Goal: Information Seeking & Learning: Learn about a topic

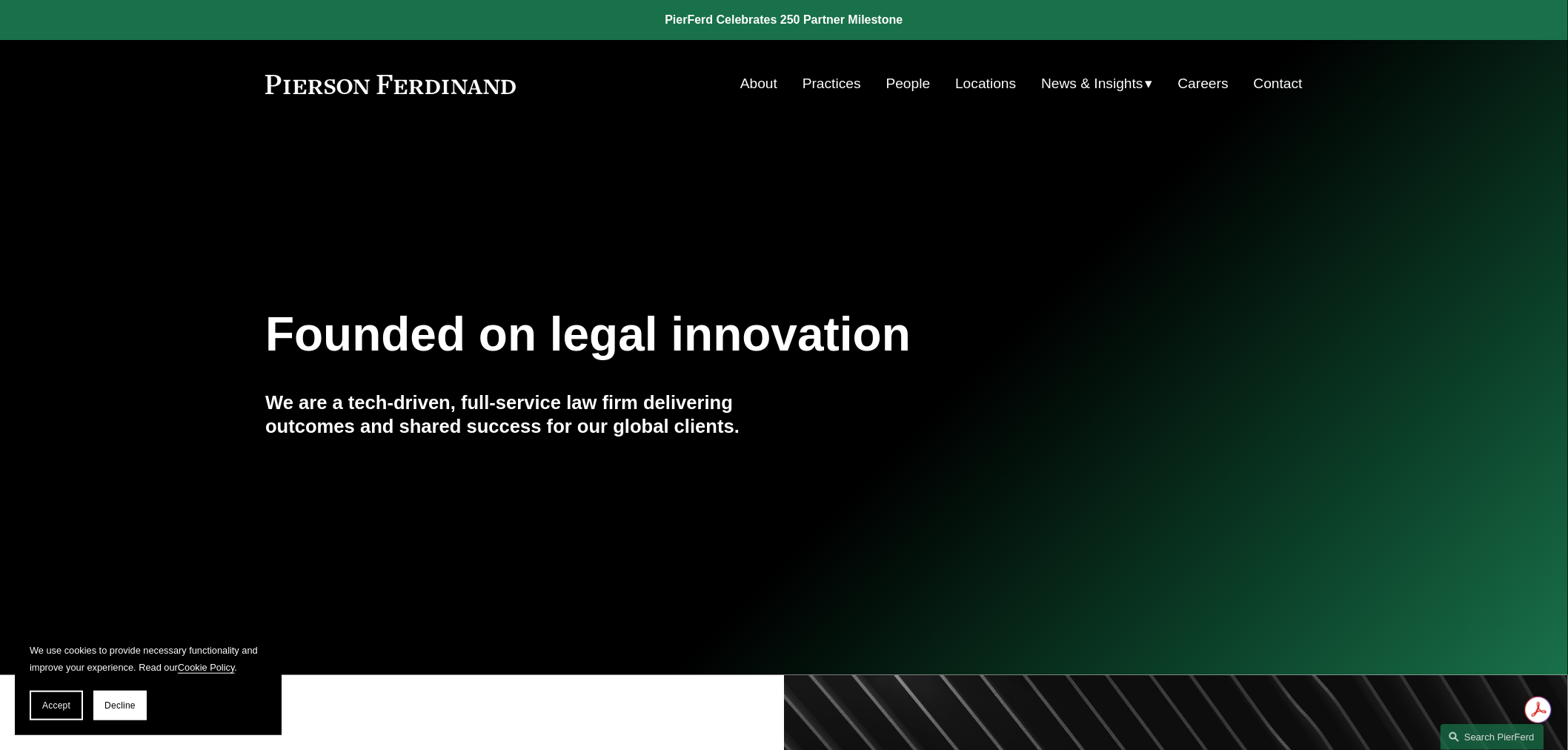
click at [966, 90] on link "Locations" at bounding box center [985, 83] width 61 height 28
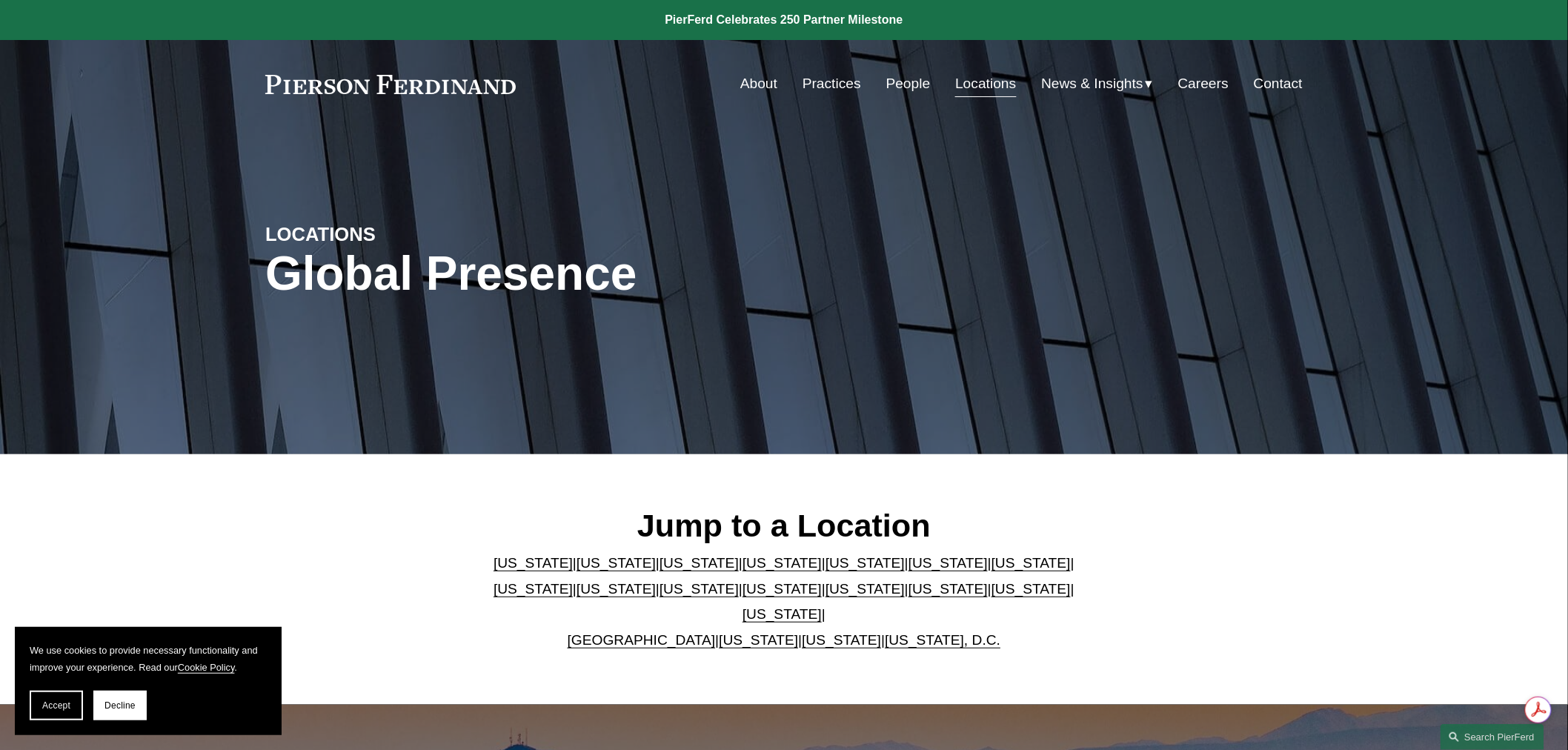
click at [662, 632] on link "United Kingdom" at bounding box center [641, 639] width 148 height 15
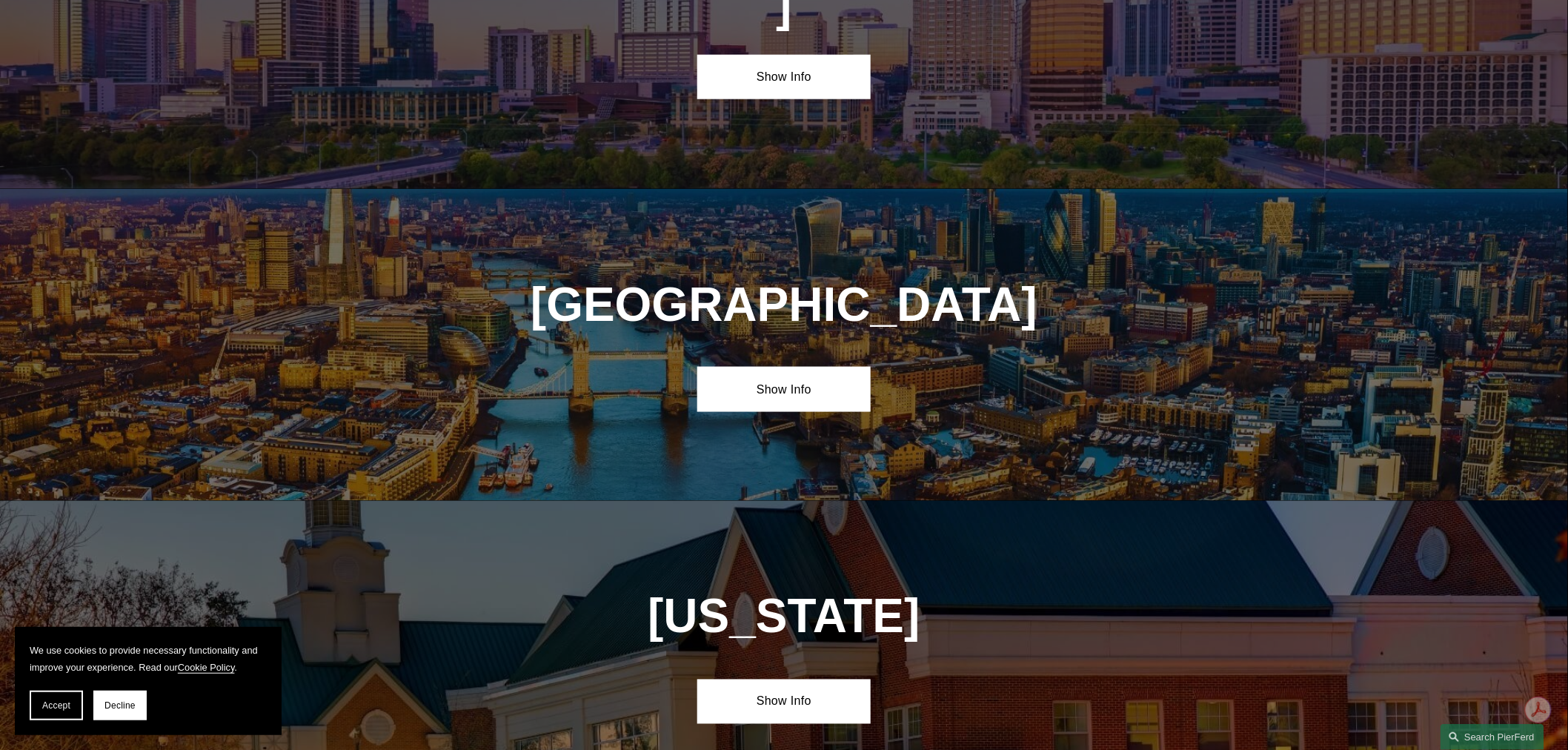
scroll to position [5386, 0]
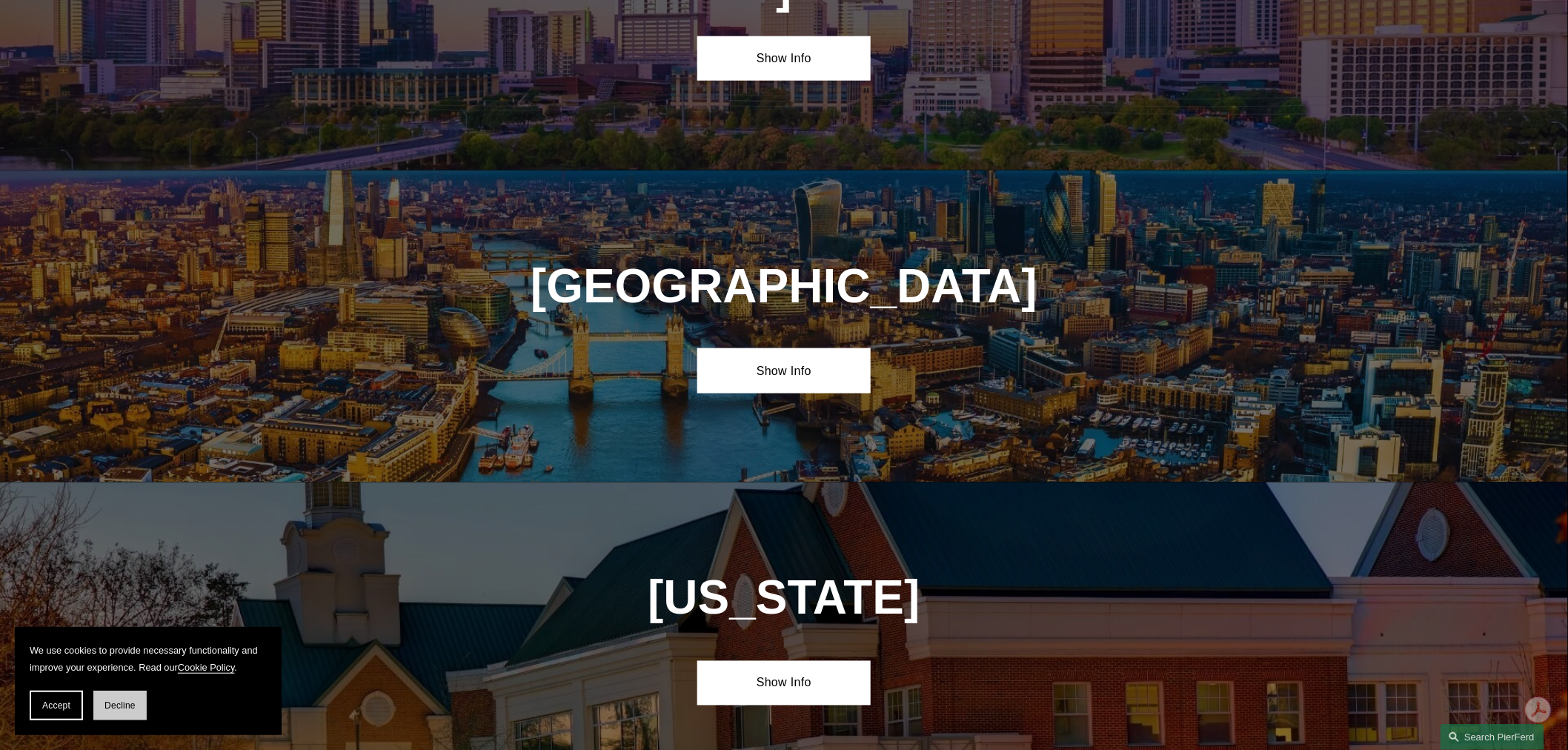
click at [119, 707] on span "Decline" at bounding box center [120, 705] width 31 height 10
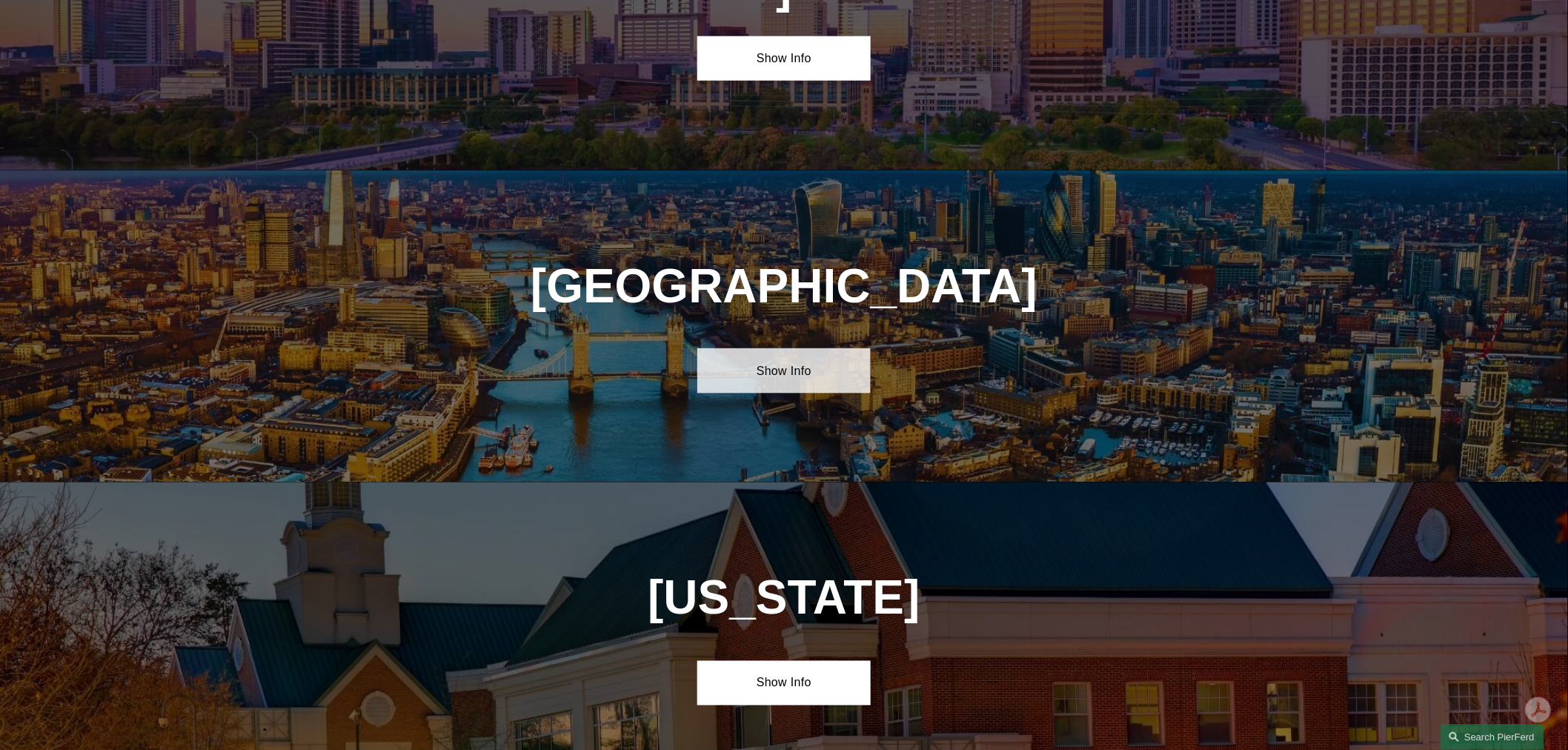
click at [775, 348] on link "Show Info" at bounding box center [783, 370] width 172 height 44
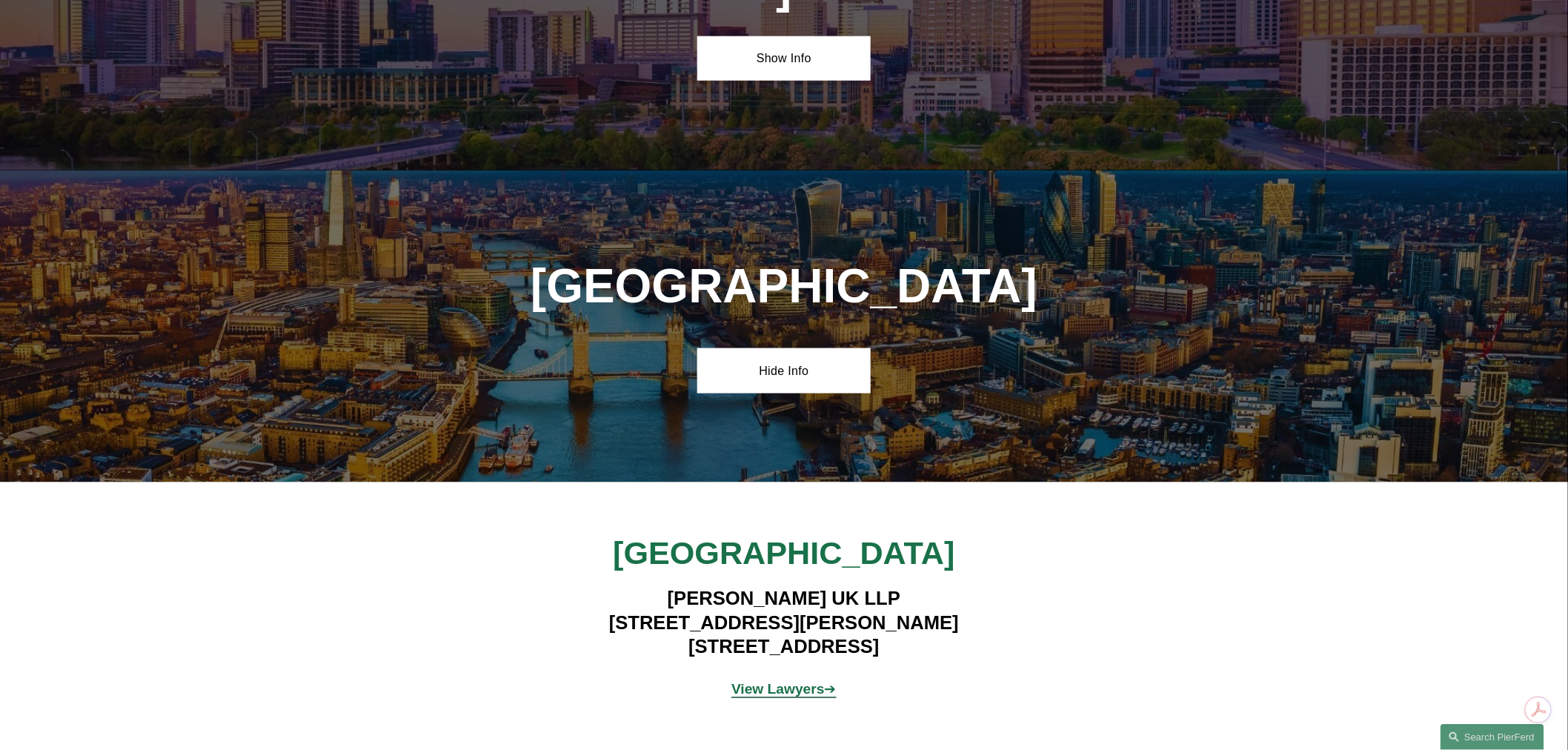
click at [769, 682] on strong "View Lawyers" at bounding box center [778, 689] width 93 height 15
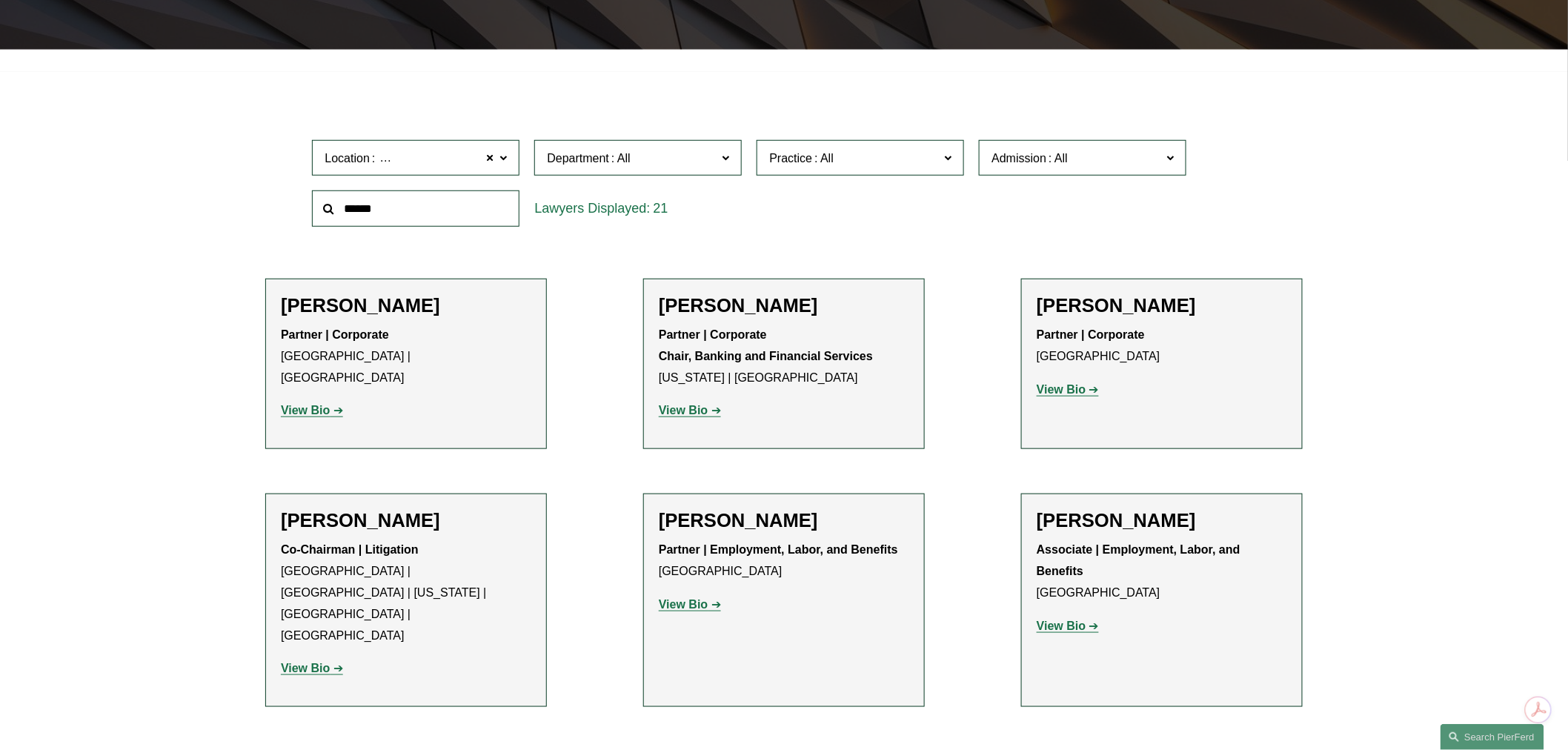
scroll to position [412, 0]
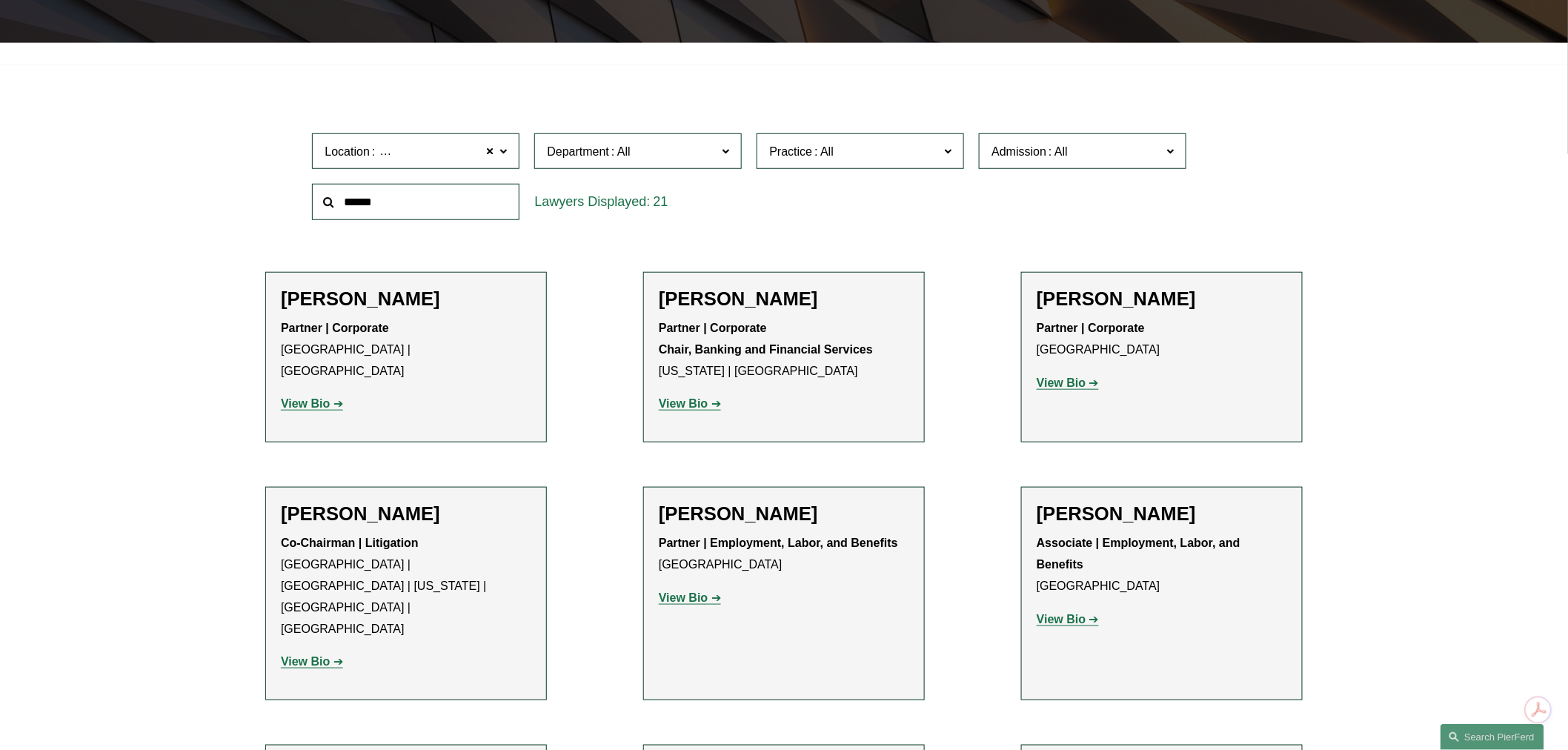
click at [307, 397] on strong "View Bio" at bounding box center [305, 404] width 49 height 13
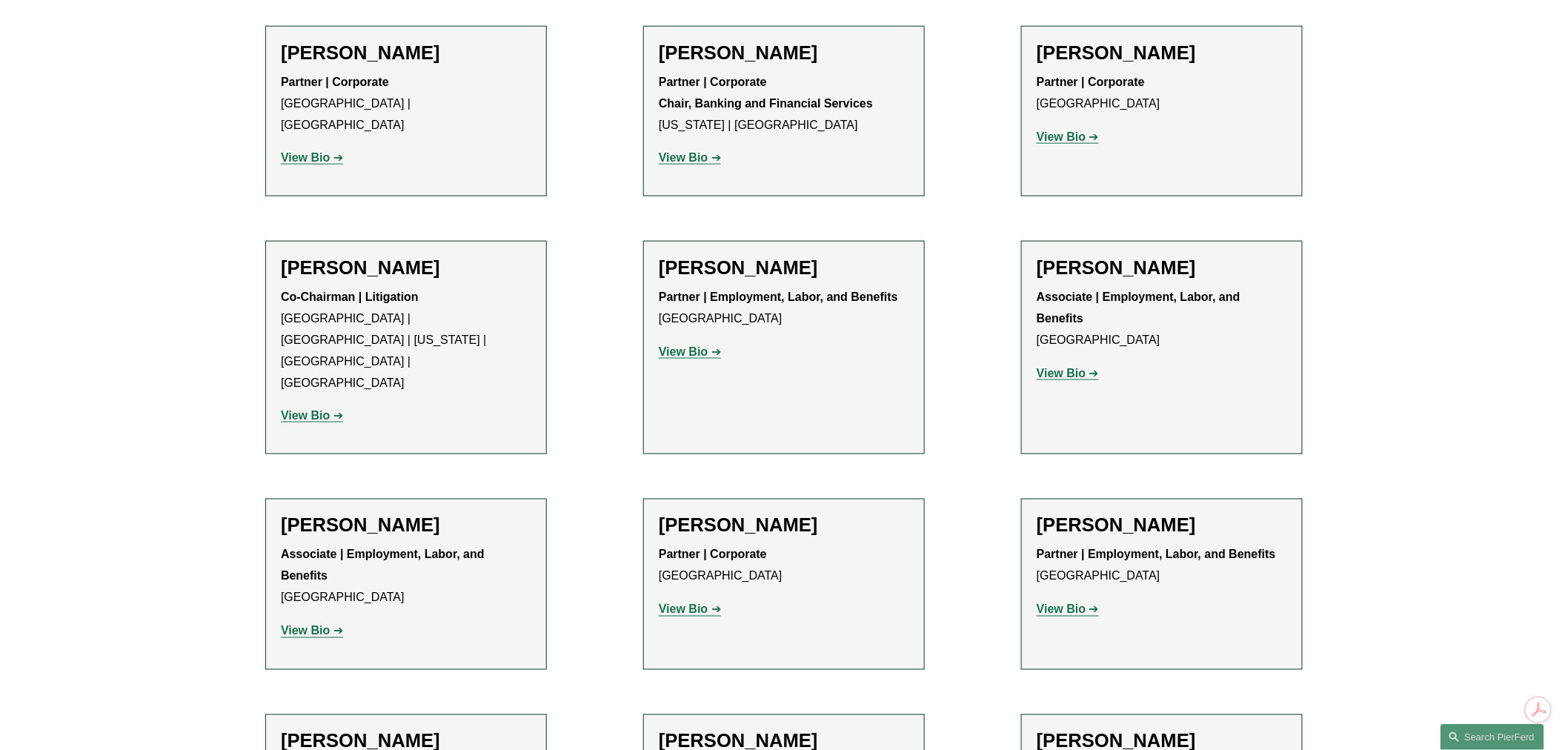
scroll to position [658, 0]
click at [1064, 603] on strong "View Bio" at bounding box center [1061, 609] width 49 height 13
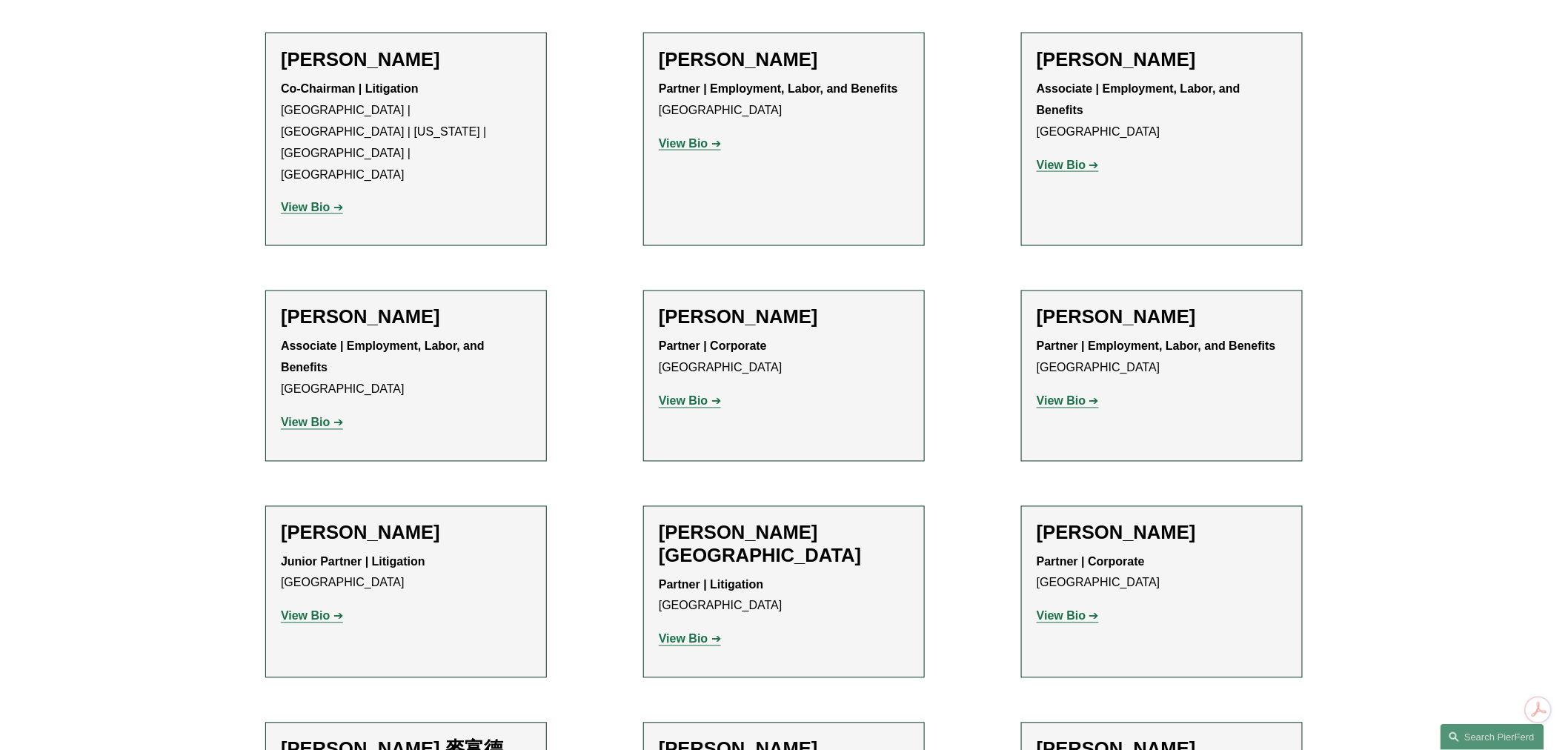
scroll to position [906, 0]
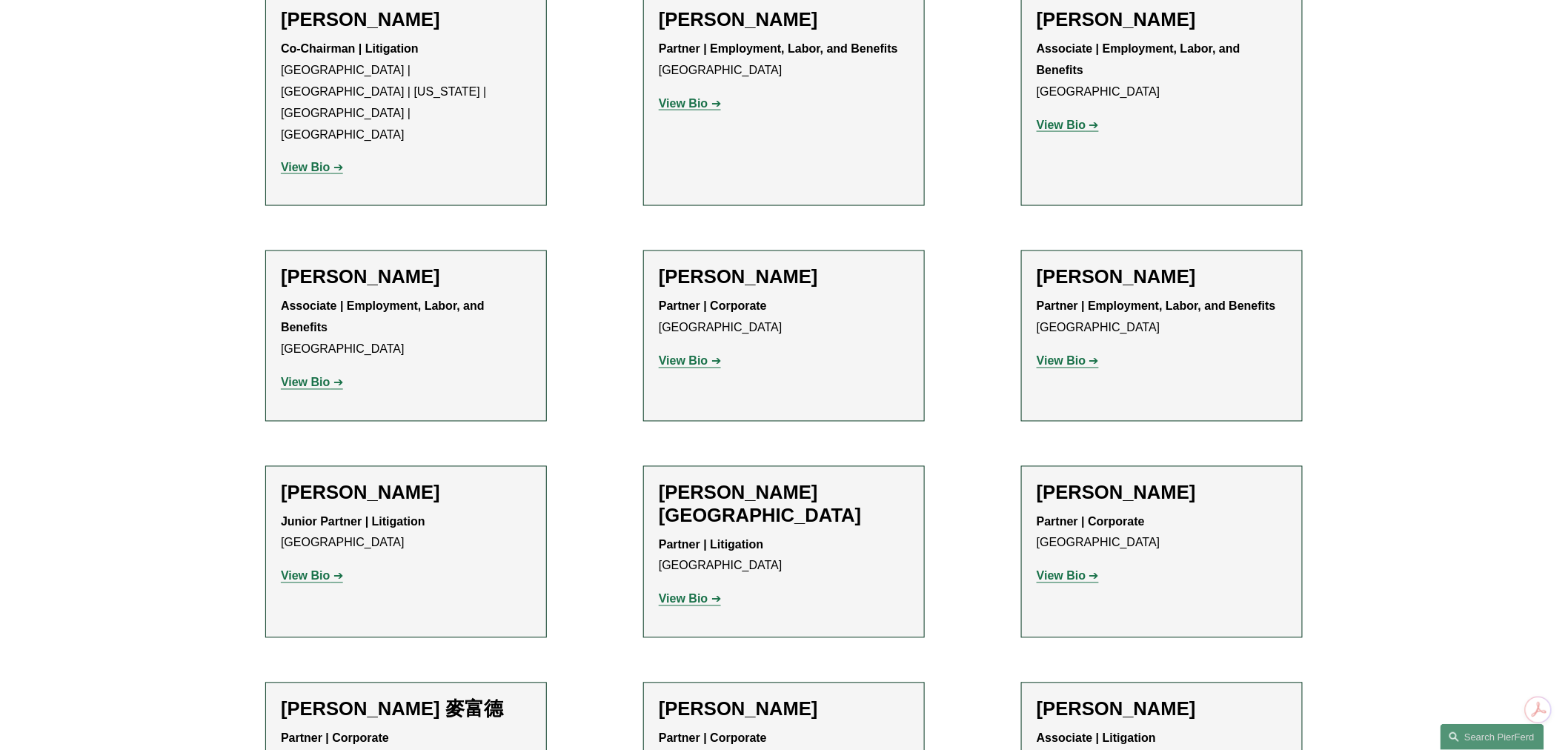
click at [1063, 570] on strong "View Bio" at bounding box center [1061, 577] width 49 height 13
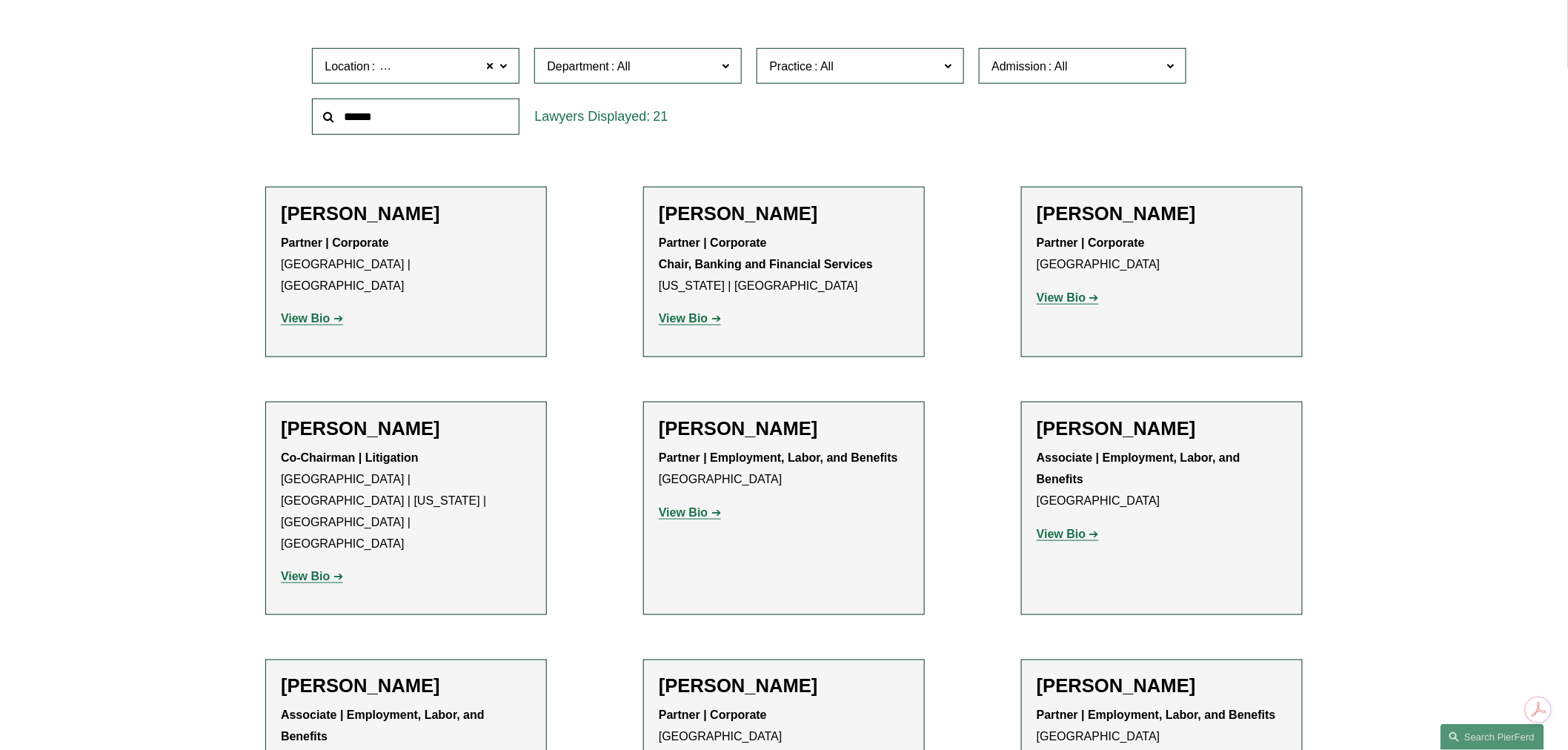
scroll to position [493, 0]
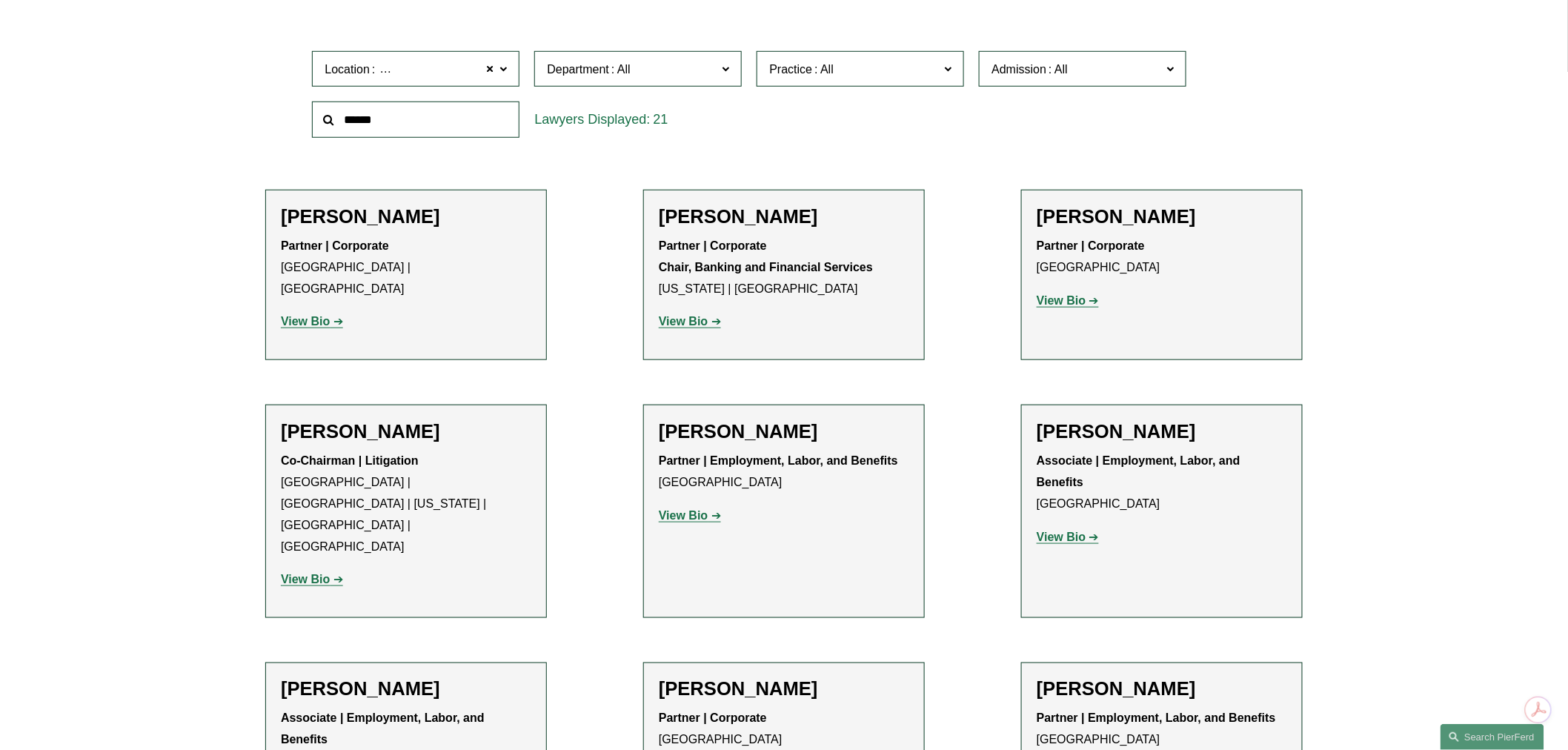
click at [1057, 538] on strong "View Bio" at bounding box center [1061, 537] width 49 height 13
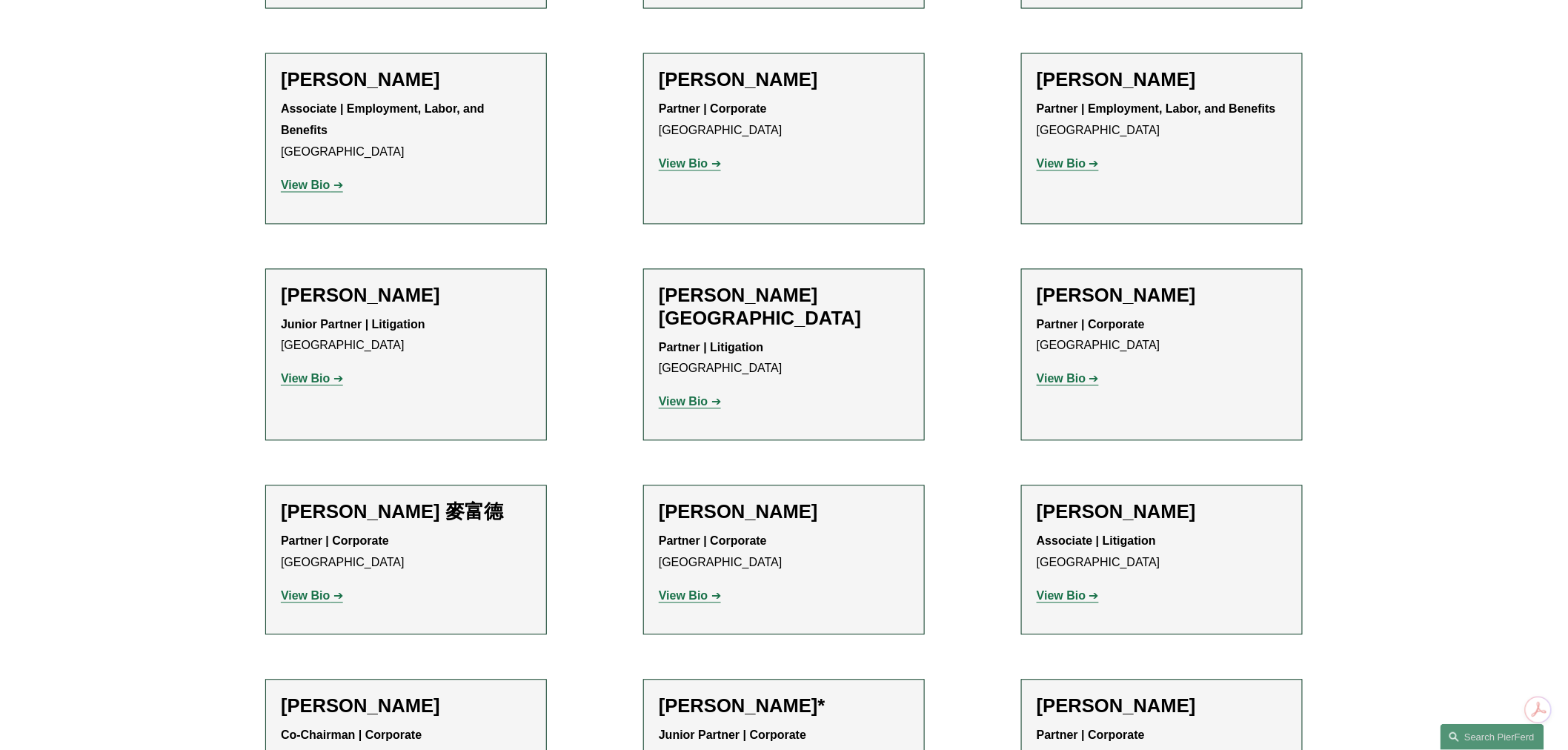
scroll to position [1153, 0]
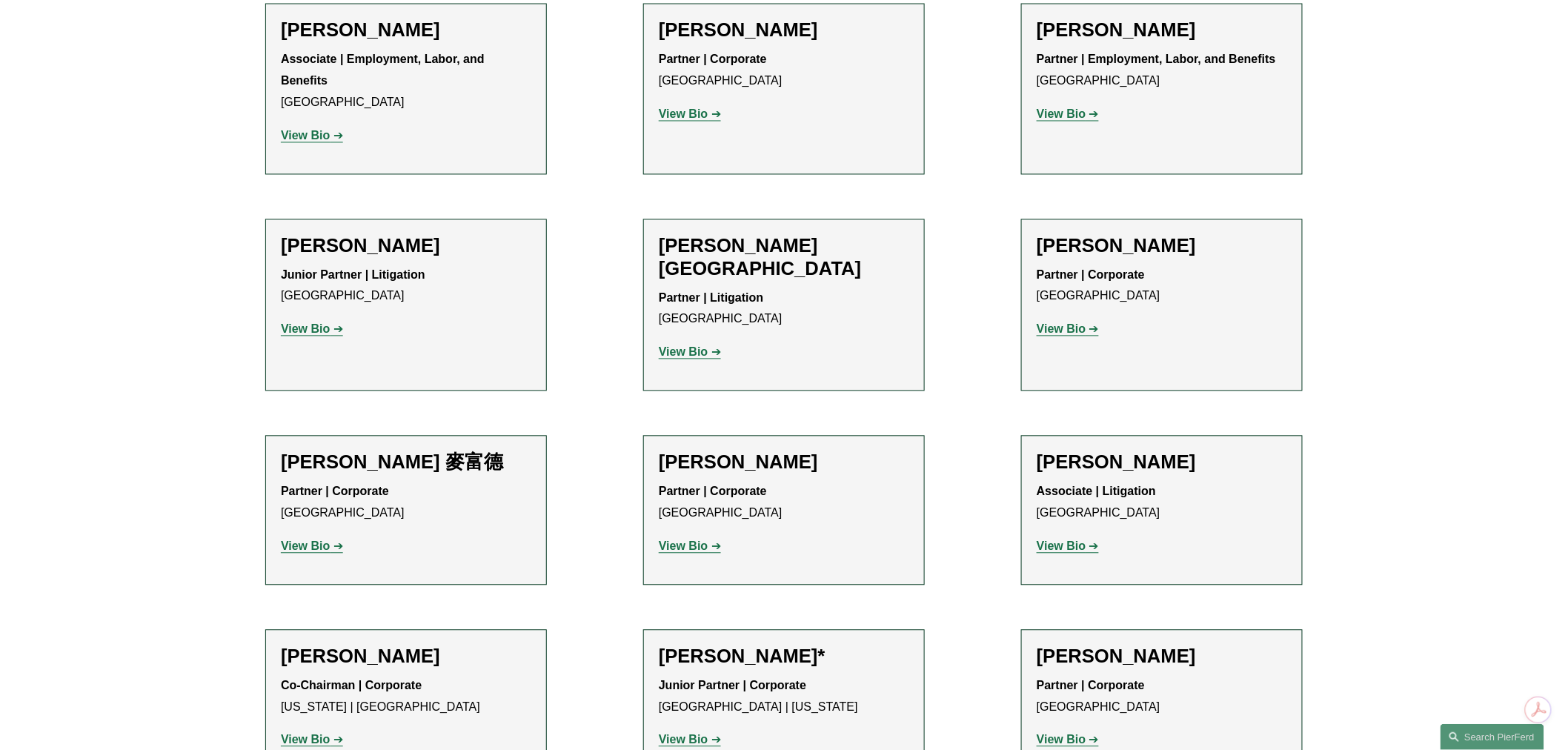
click at [315, 541] on strong "View Bio" at bounding box center [305, 547] width 49 height 13
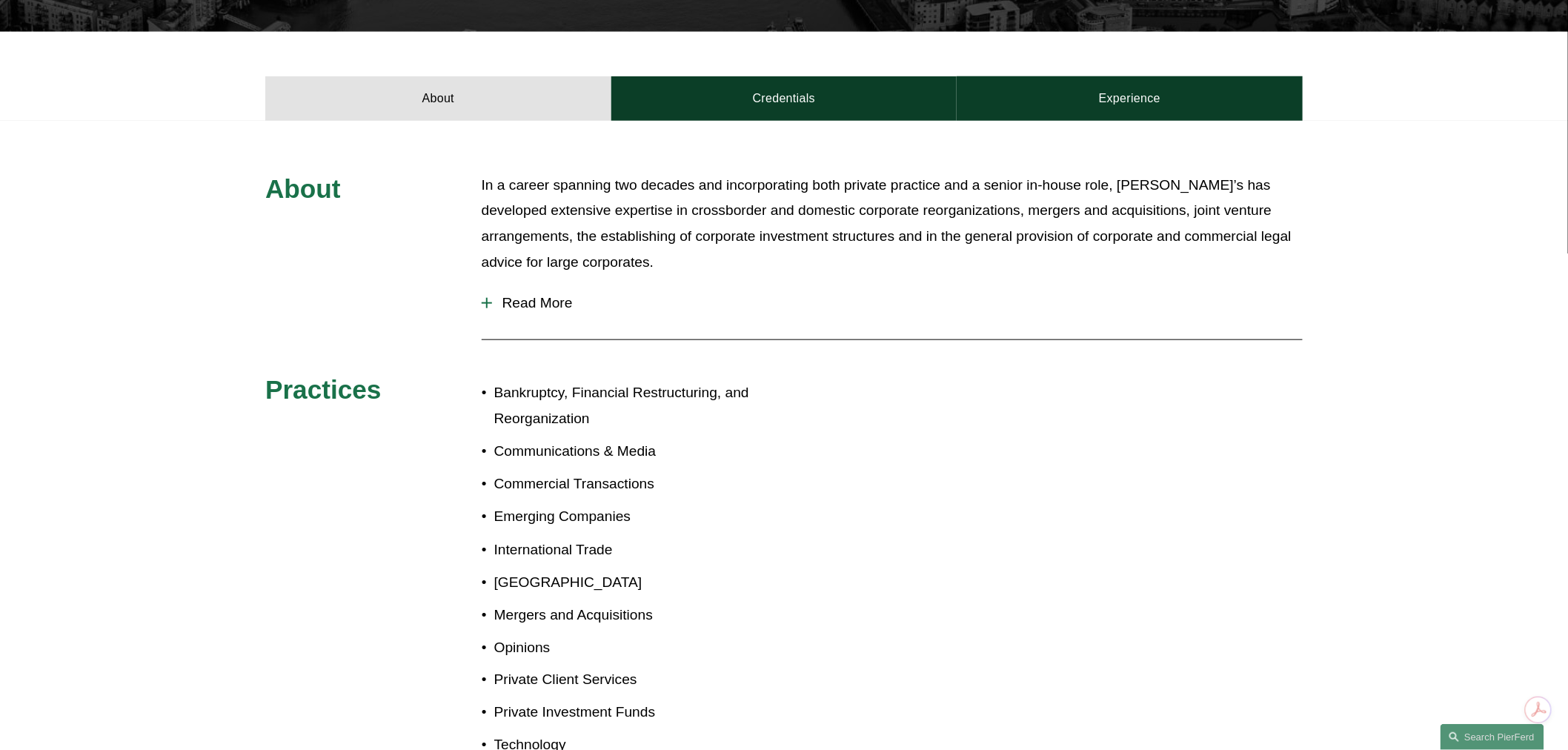
scroll to position [493, 0]
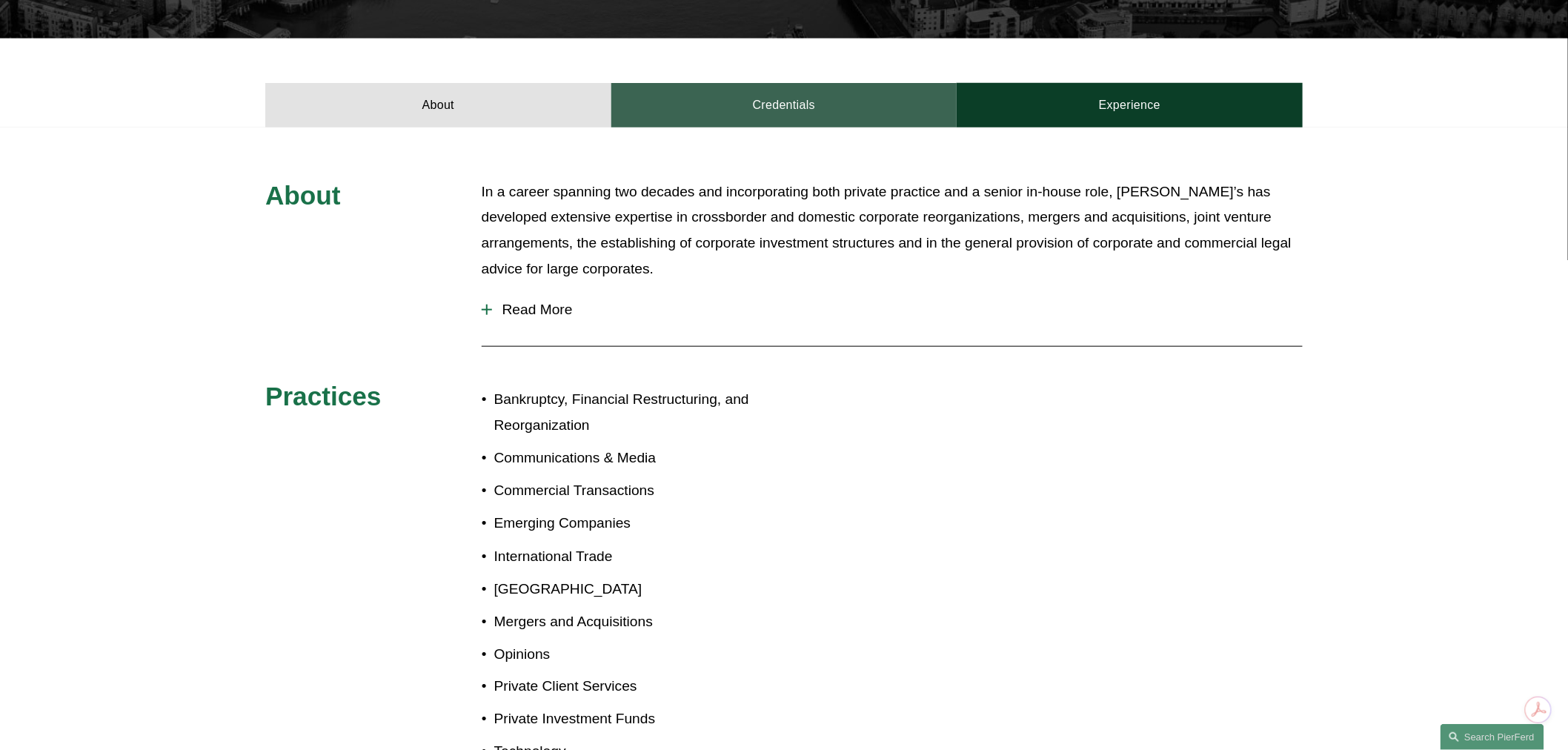
click at [773, 97] on link "Credentials" at bounding box center [784, 105] width 346 height 44
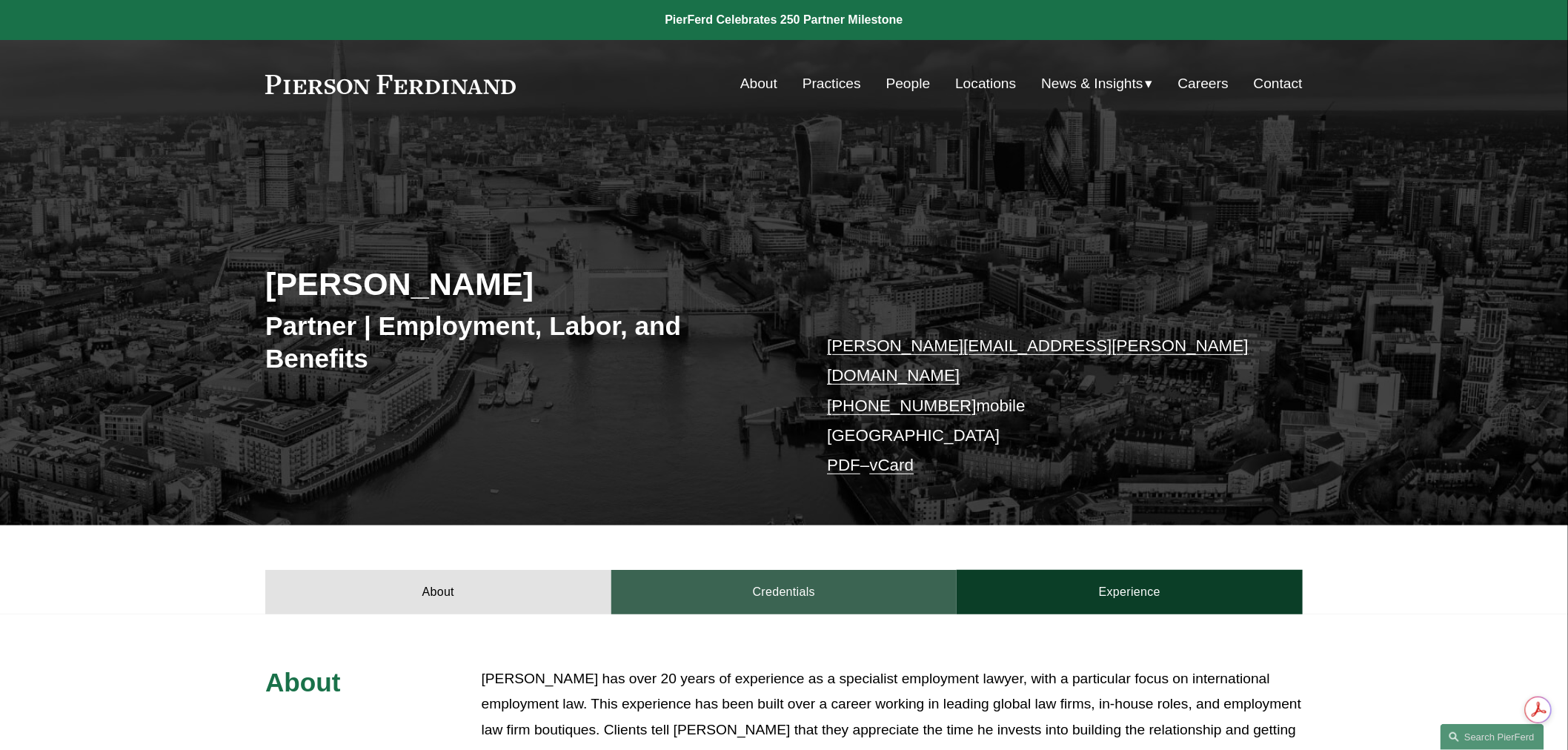
click at [769, 570] on link "Credentials" at bounding box center [784, 592] width 346 height 44
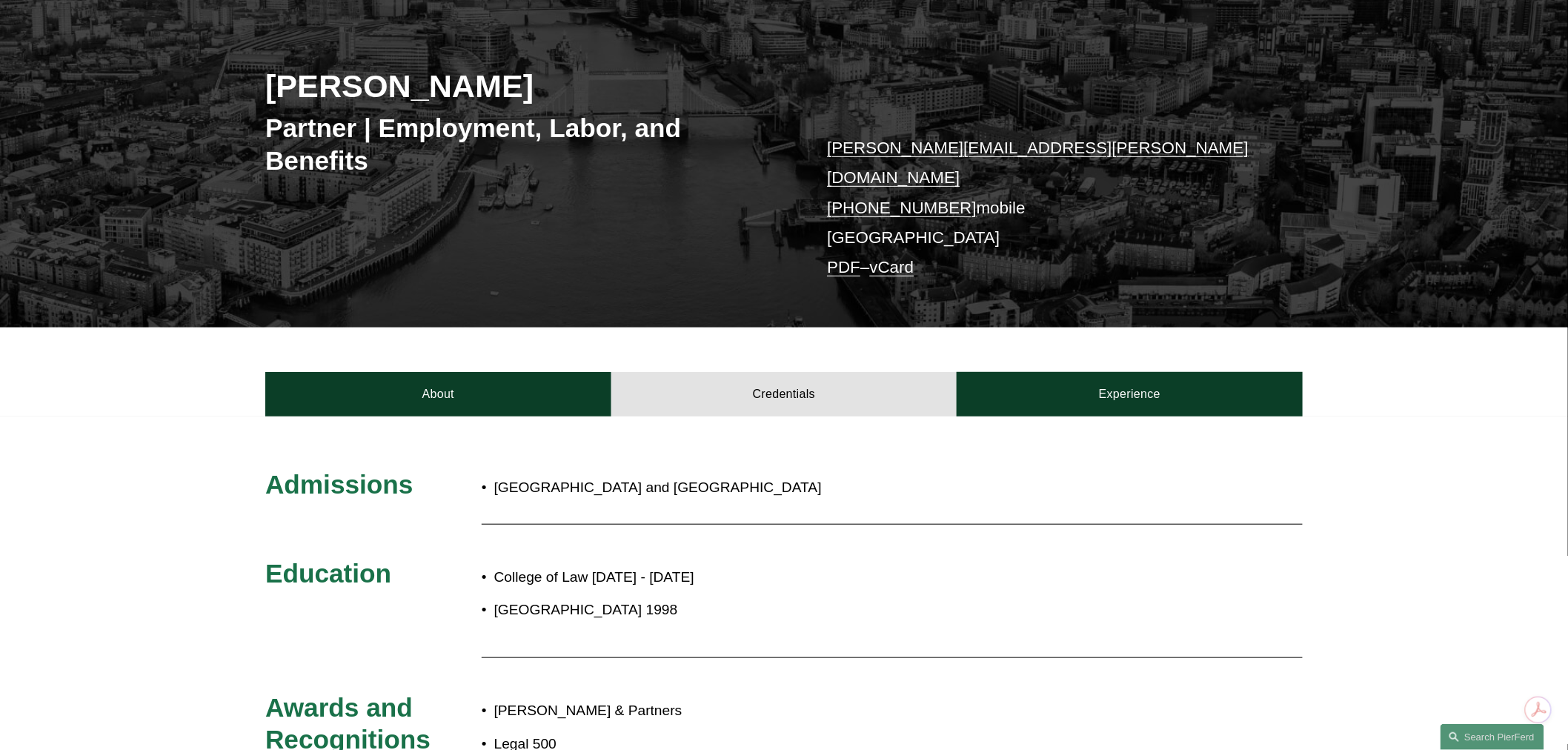
scroll to position [247, 0]
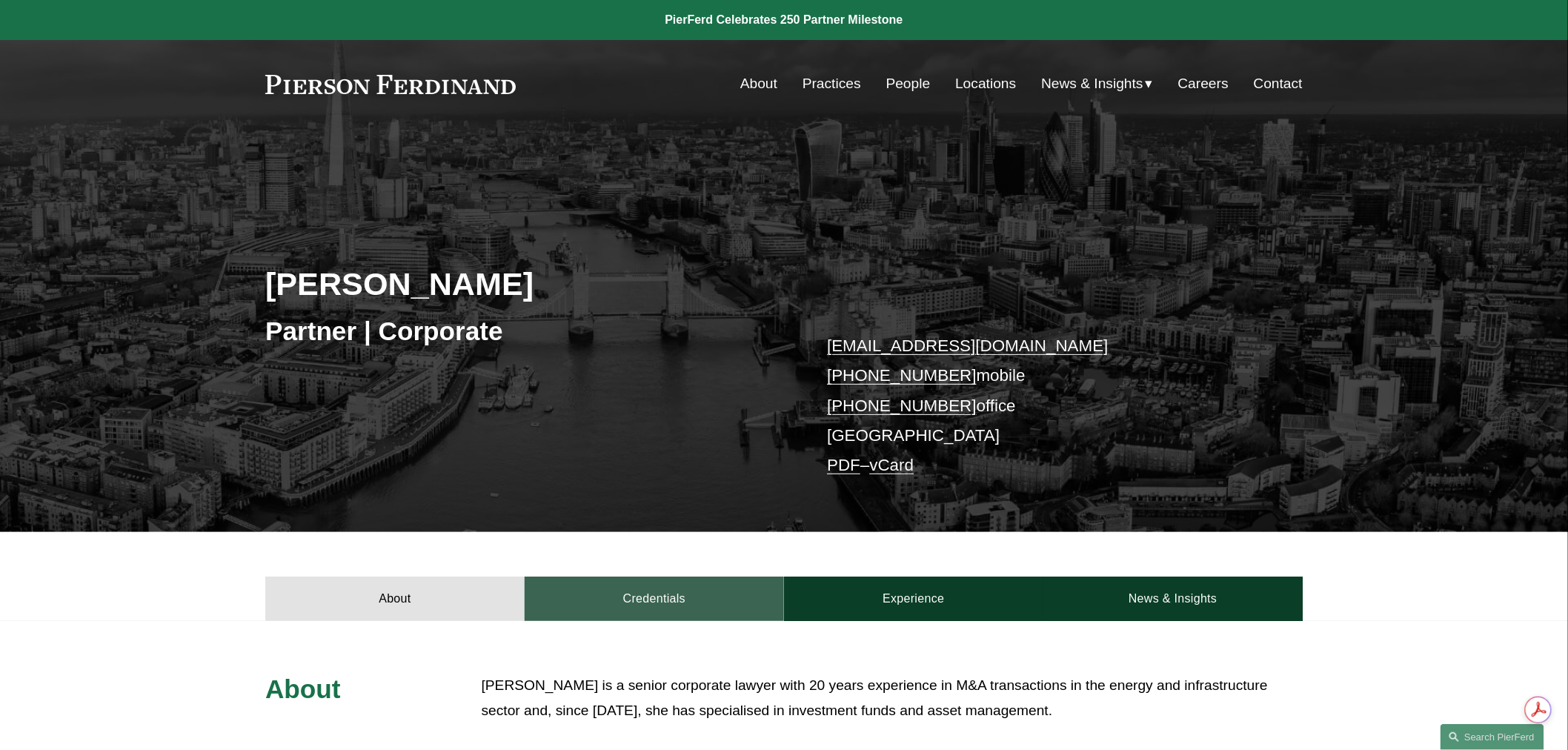
click at [682, 587] on link "Credentials" at bounding box center [654, 599] width 259 height 44
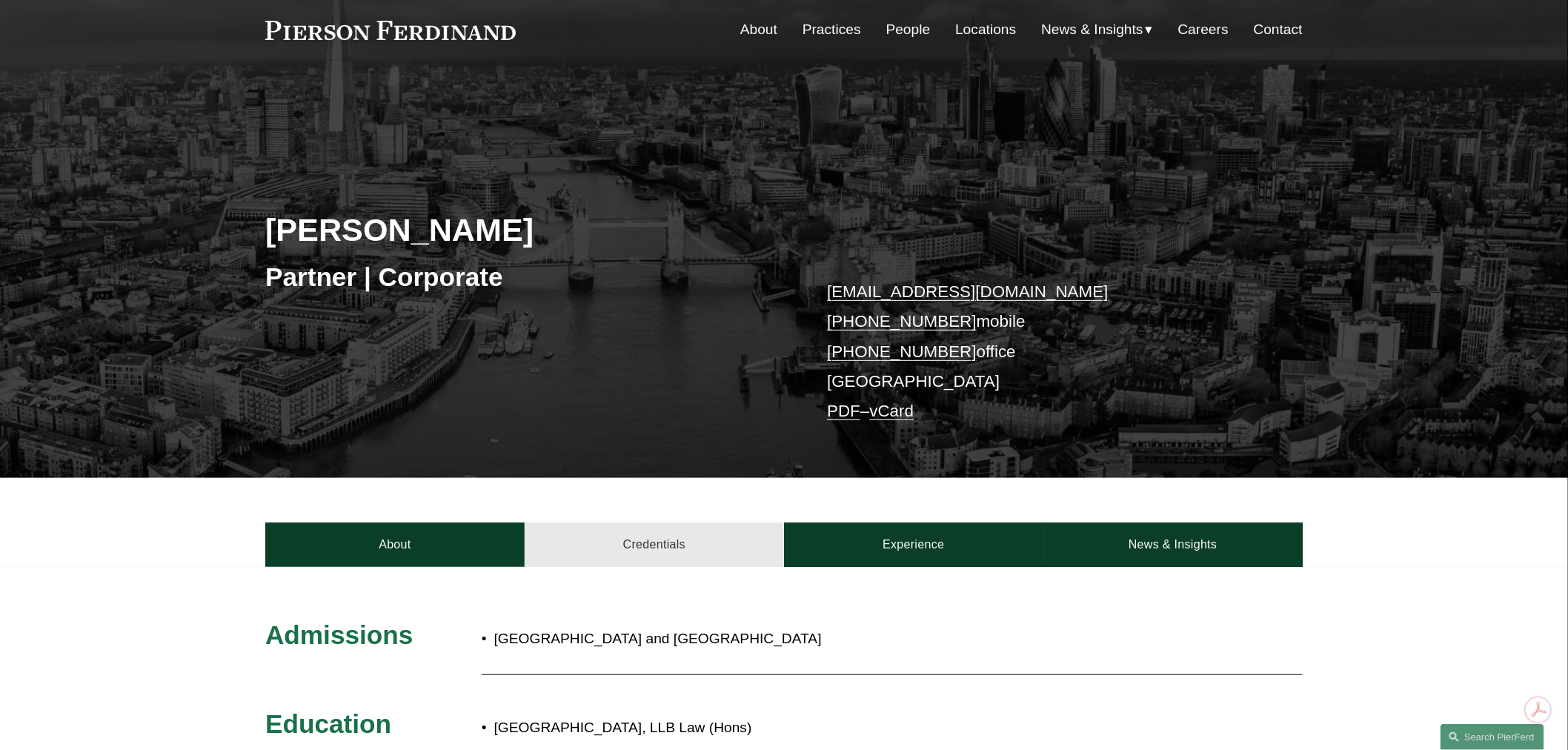
scroll to position [164, 0]
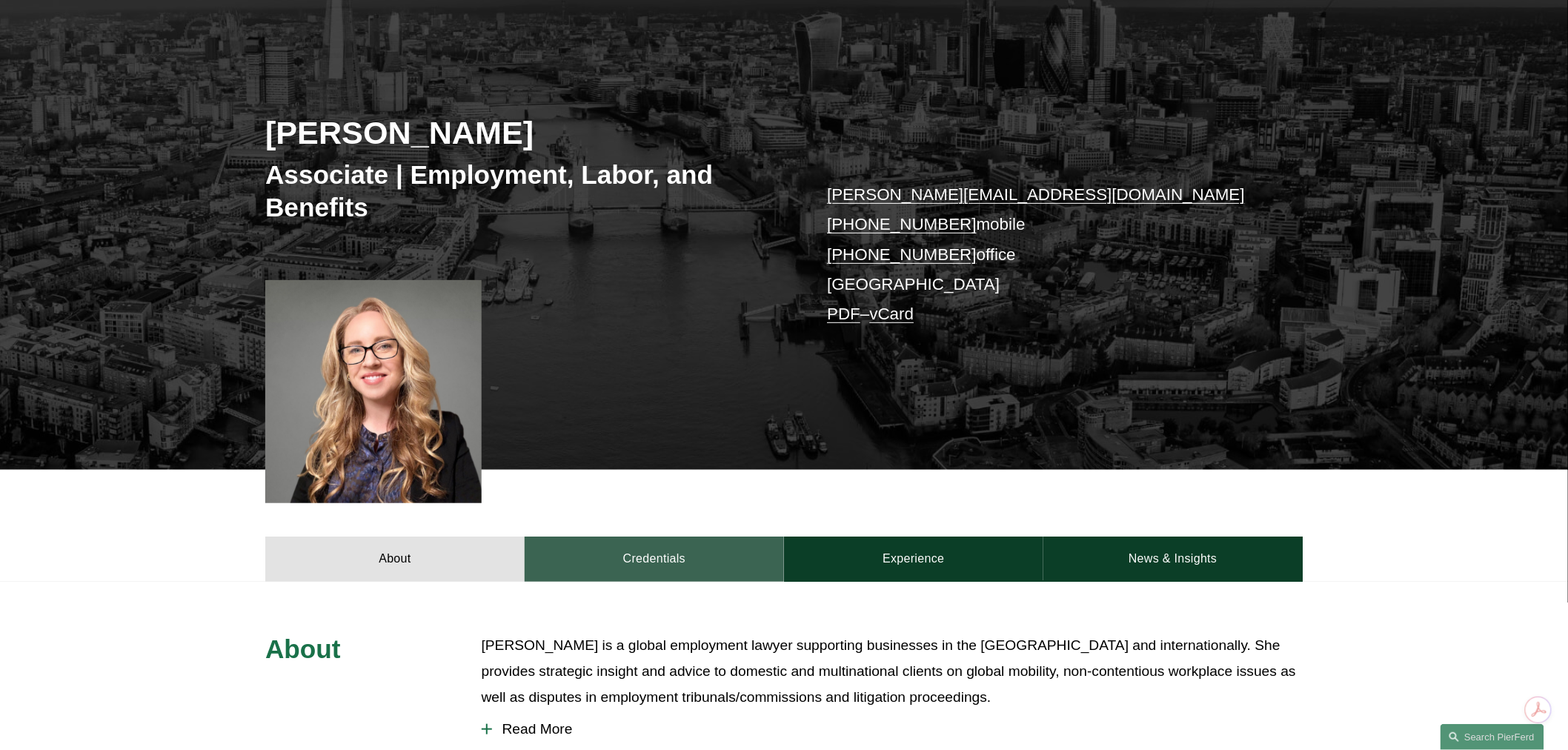
scroll to position [164, 0]
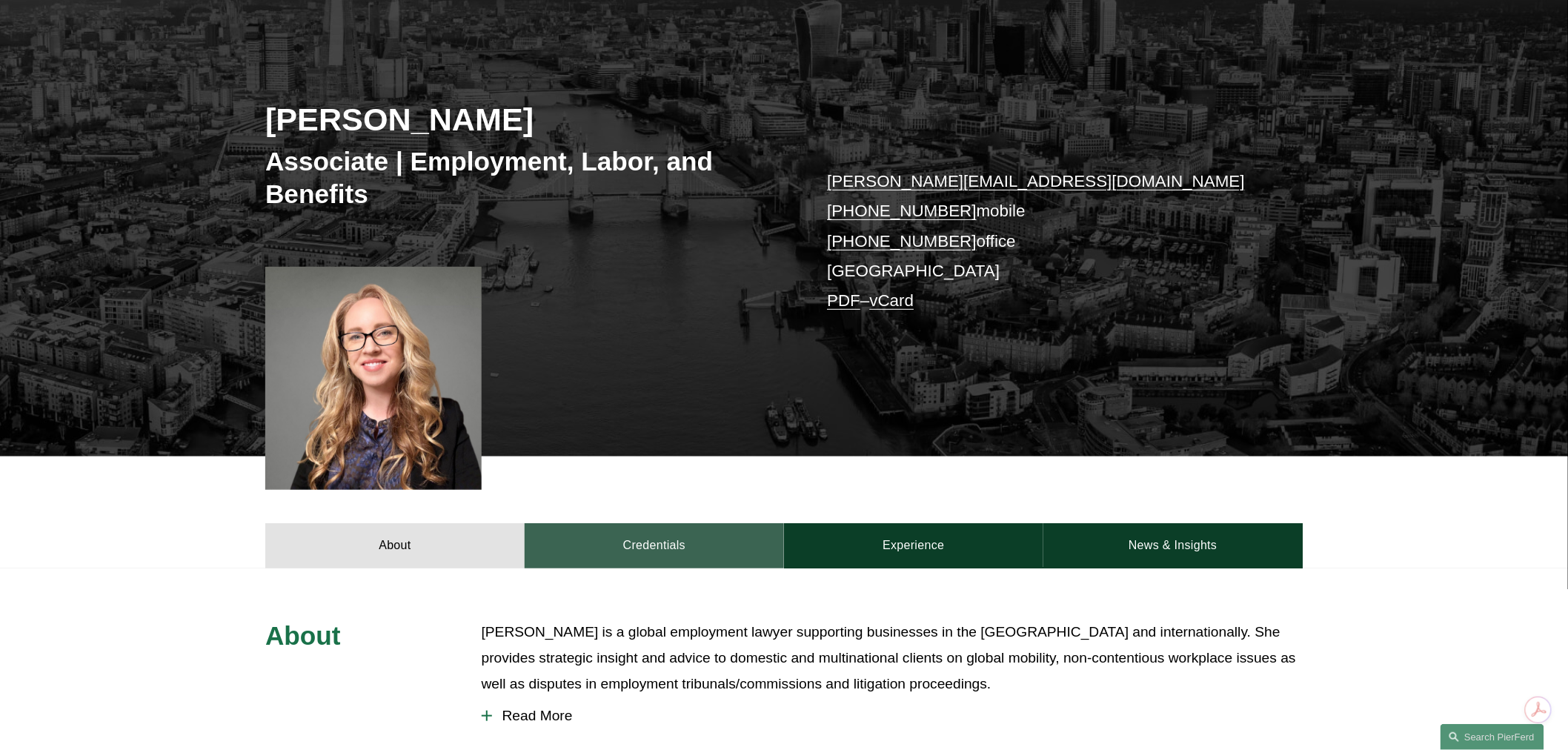
click at [643, 546] on link "Credentials" at bounding box center [654, 545] width 259 height 44
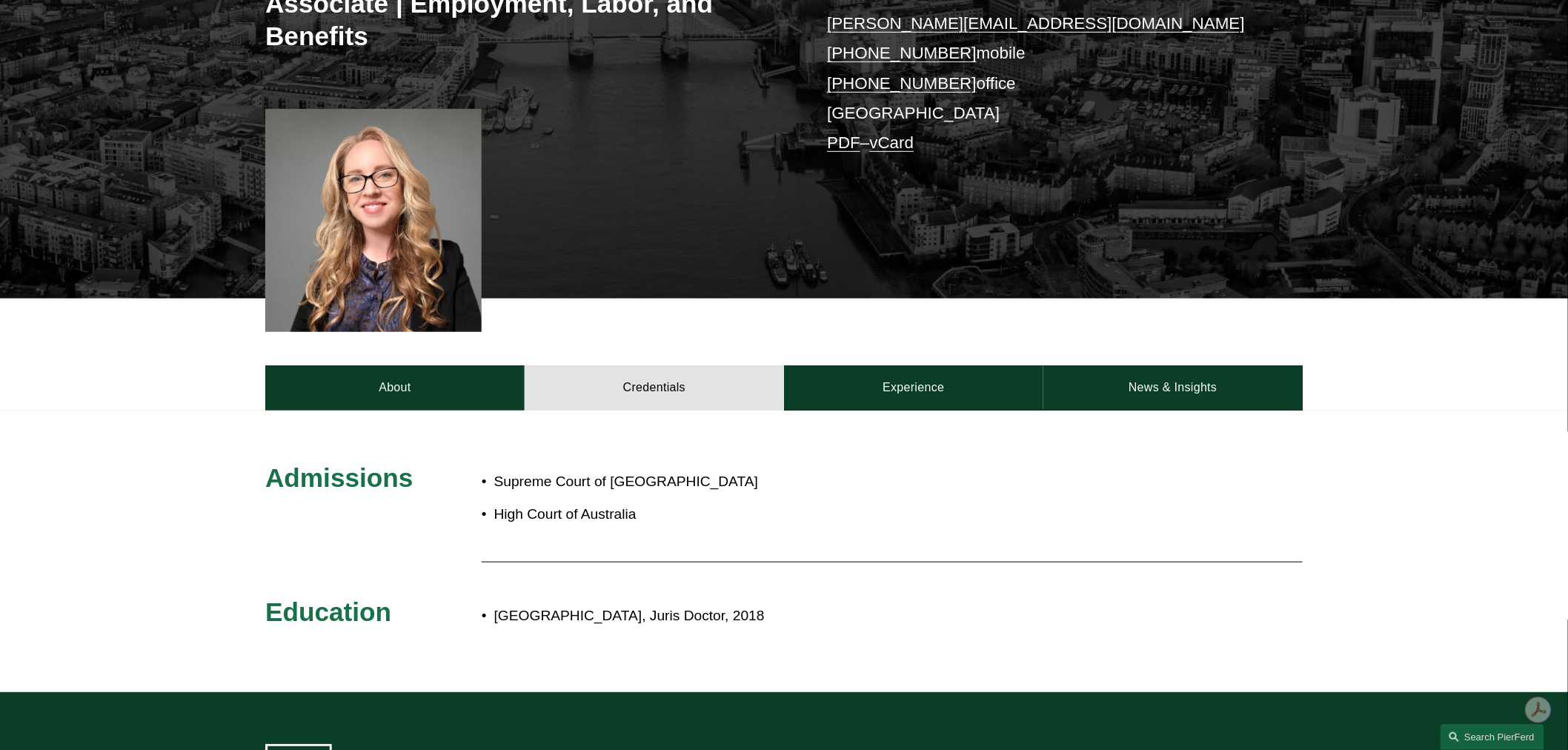
scroll to position [329, 0]
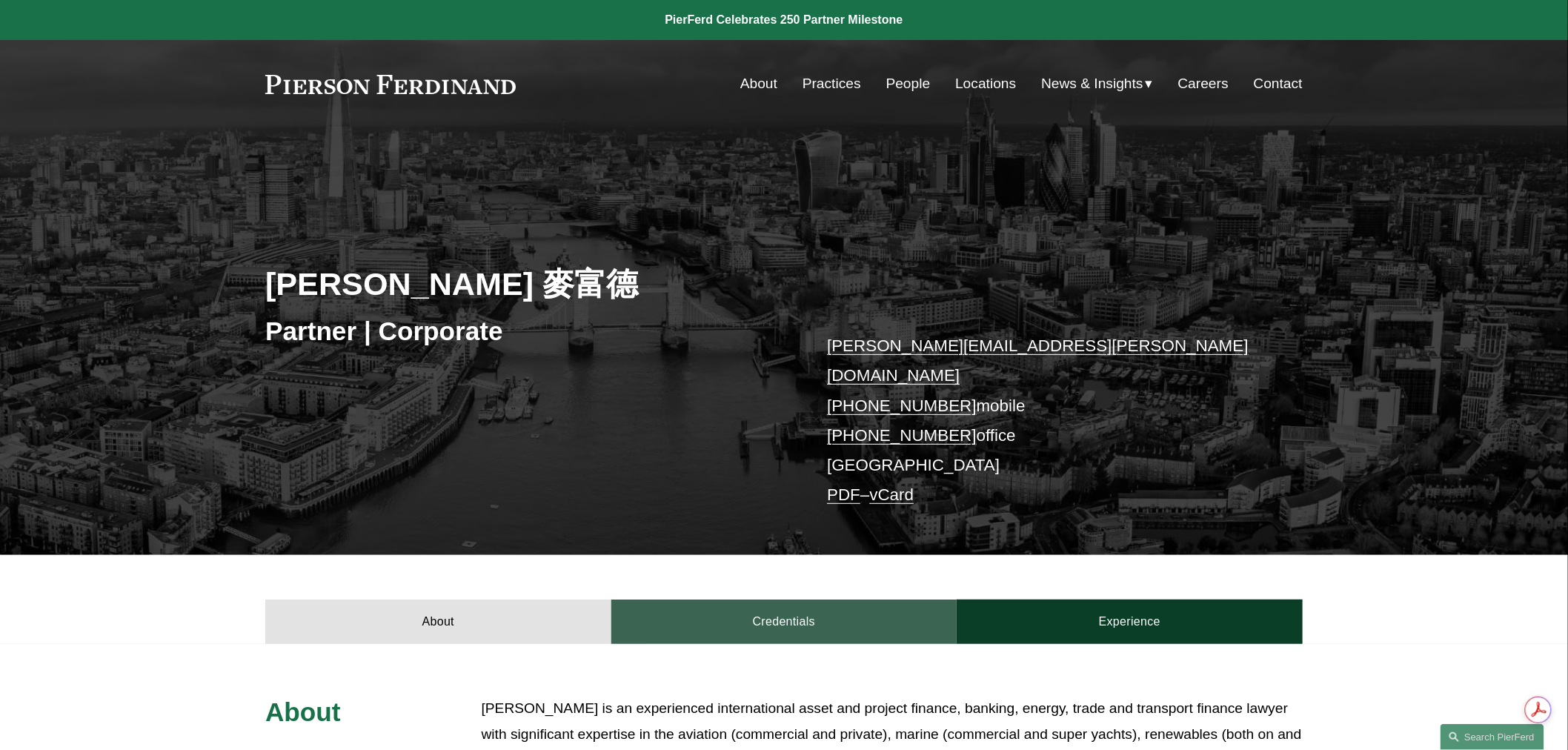
click at [782, 599] on link "Credentials" at bounding box center [784, 621] width 346 height 44
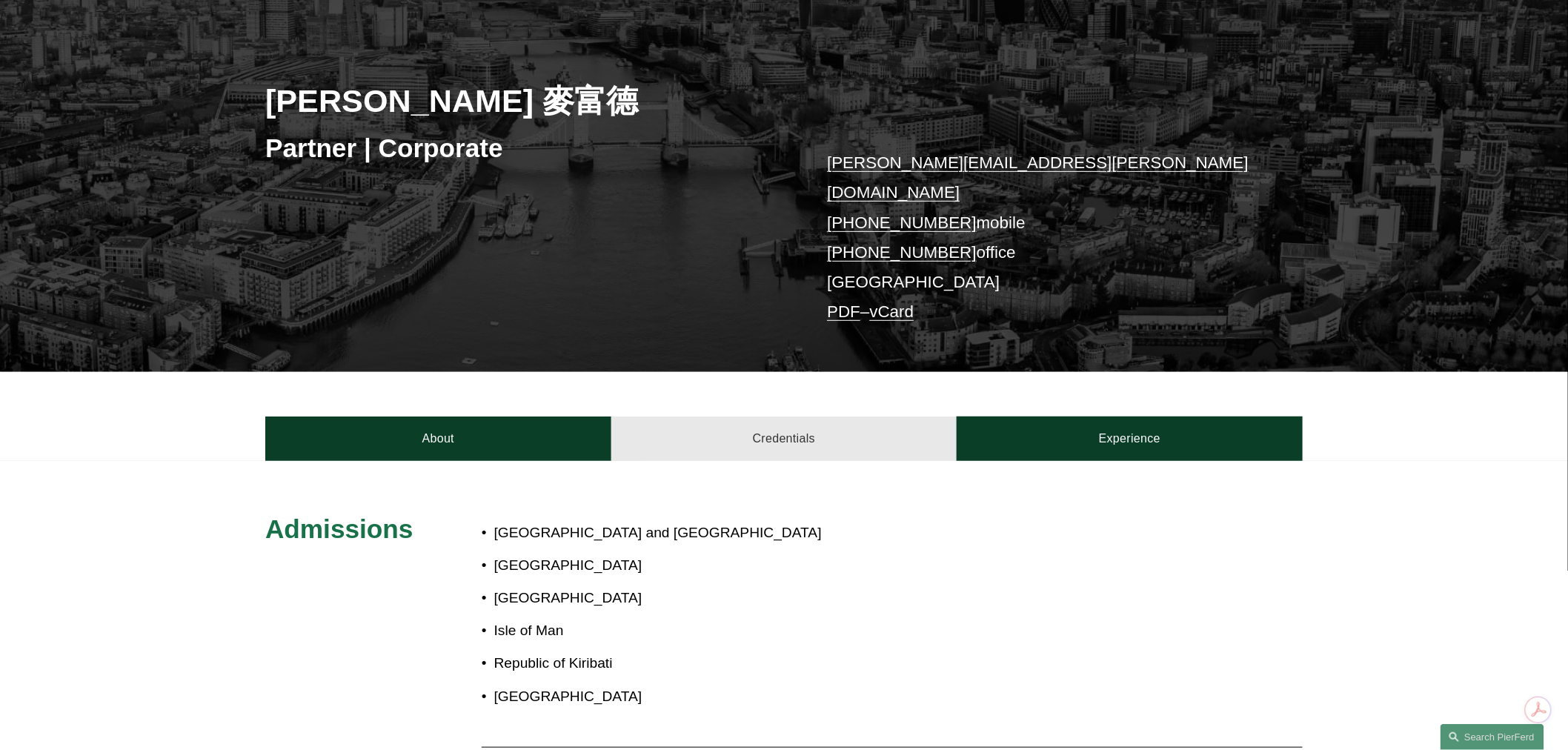
scroll to position [247, 0]
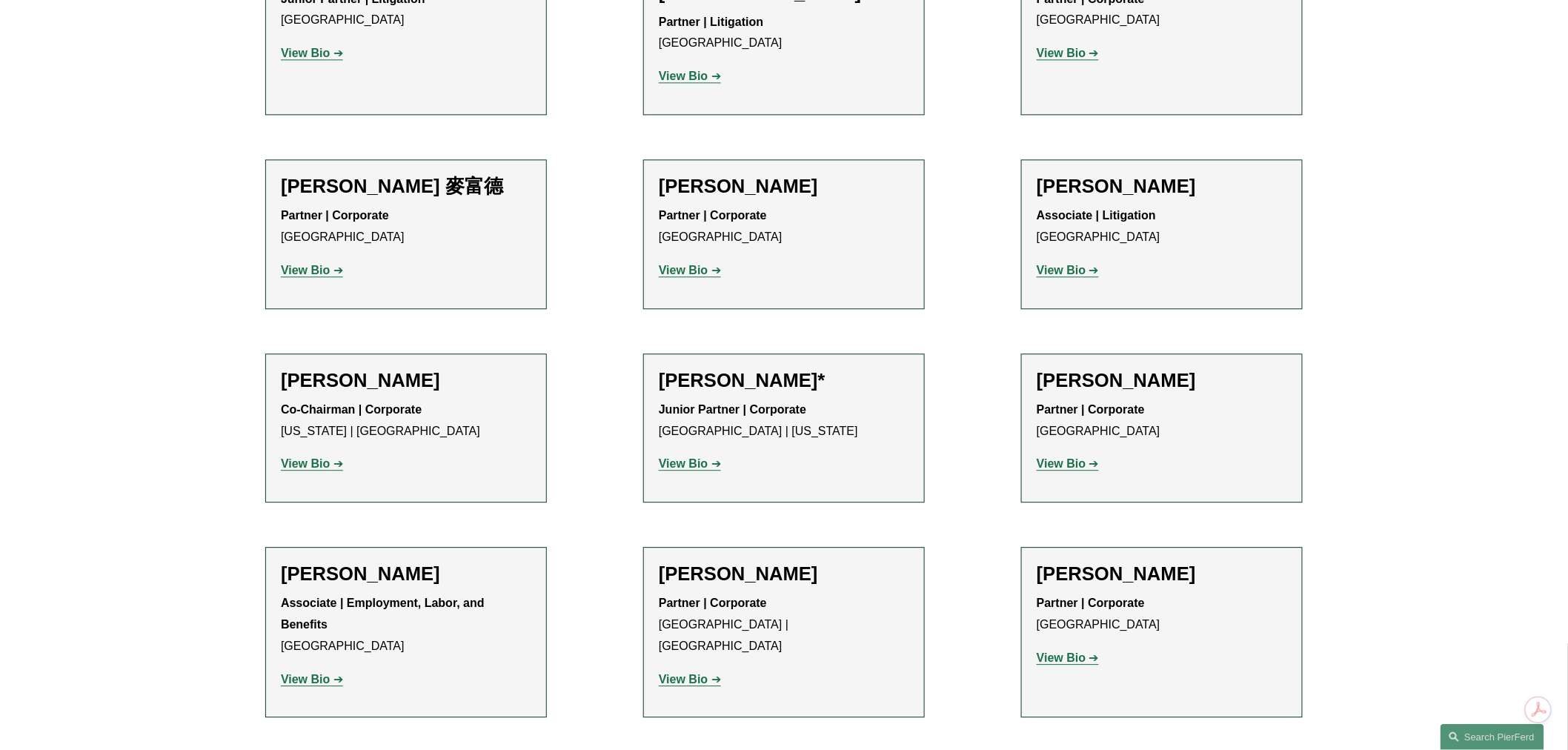
scroll to position [1483, 0]
